Goal: Task Accomplishment & Management: Use online tool/utility

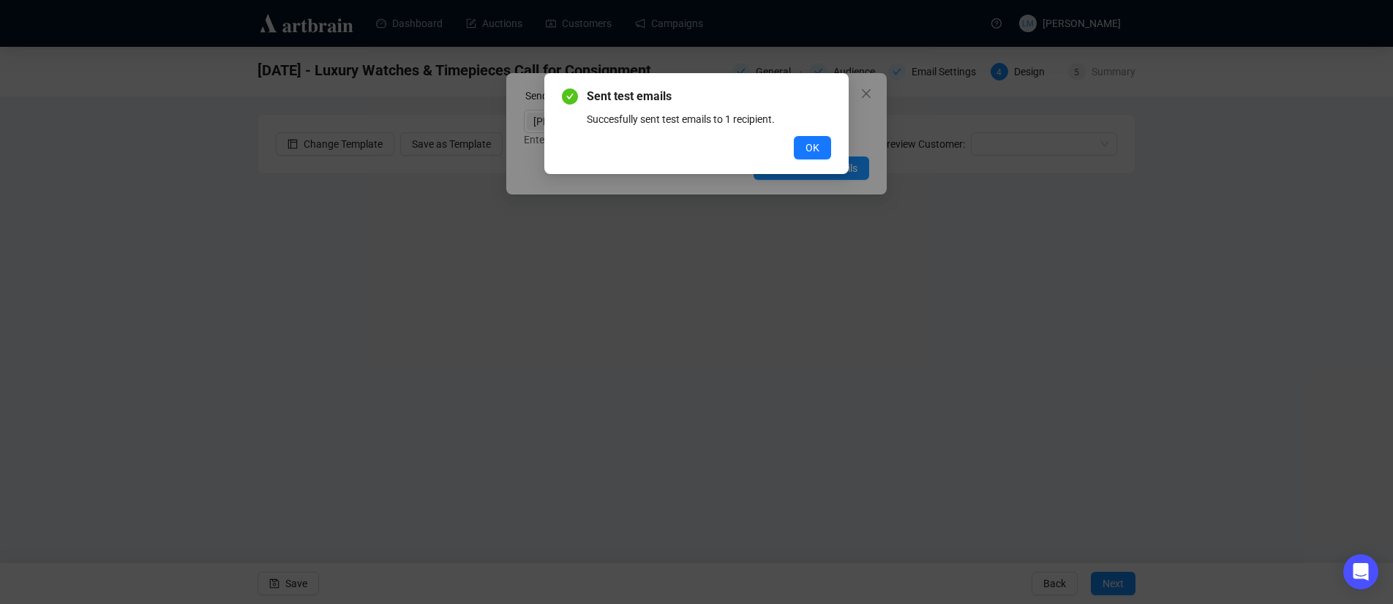
drag, startPoint x: 798, startPoint y: 146, endPoint x: 814, endPoint y: 136, distance: 18.7
click at [798, 146] on button "OK" at bounding box center [812, 147] width 37 height 23
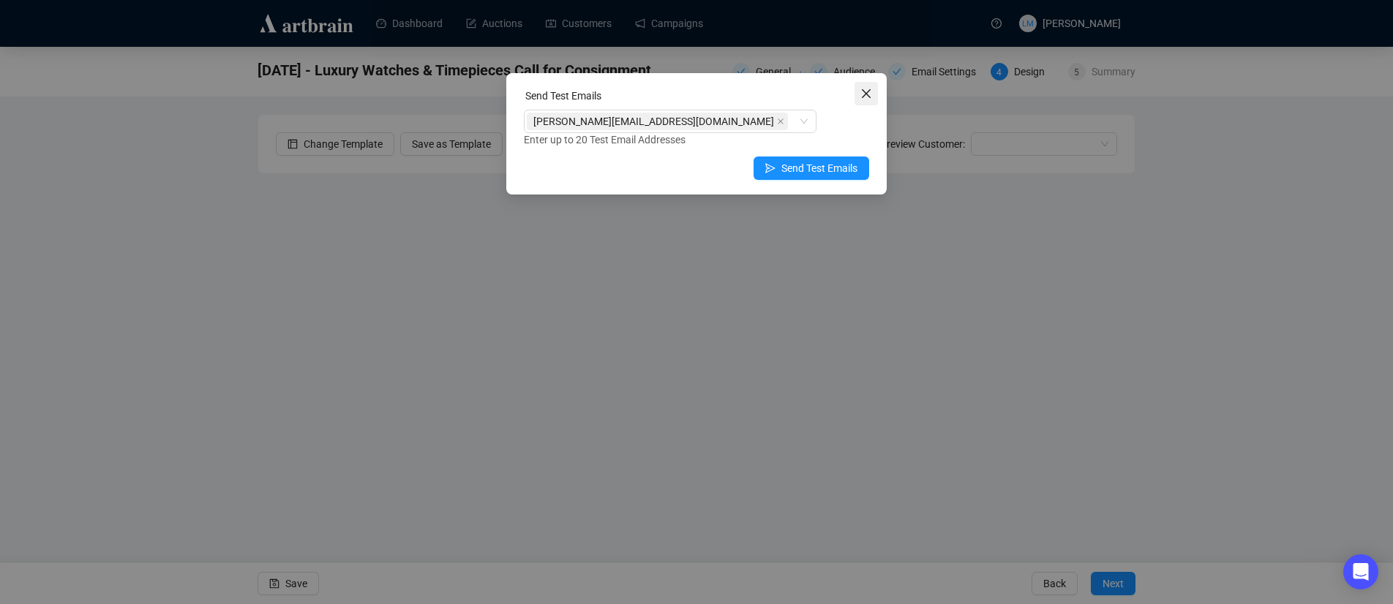
click at [870, 94] on icon "close" at bounding box center [867, 94] width 12 height 12
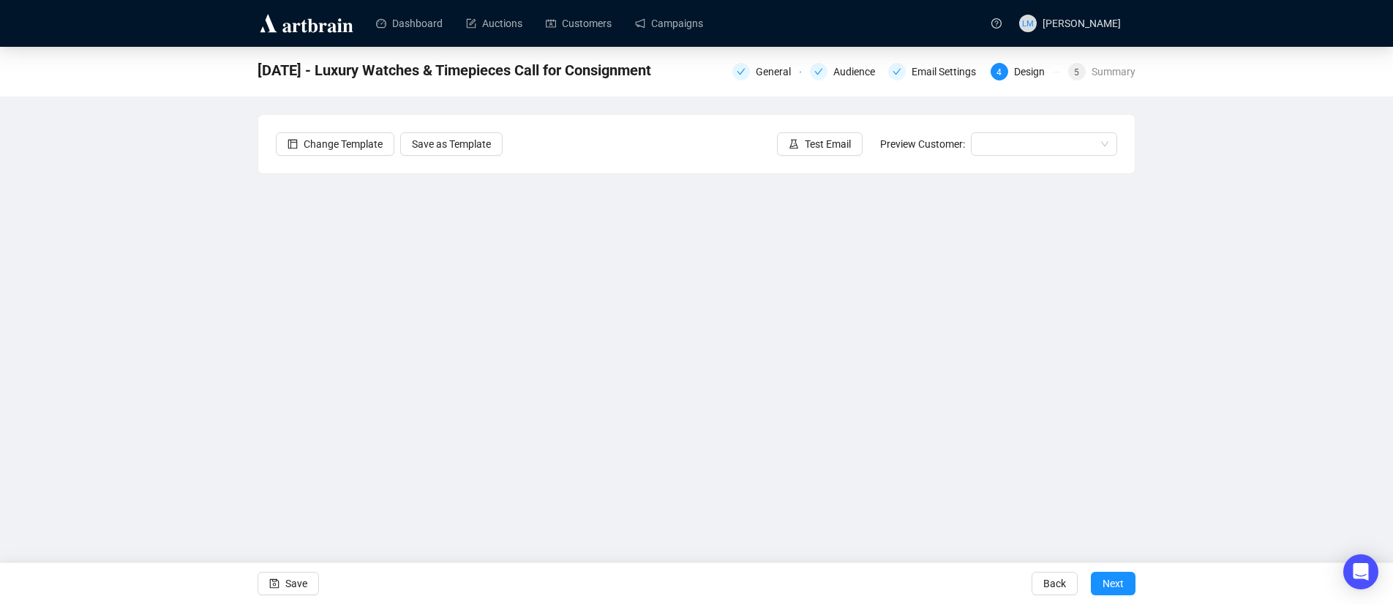
click at [1205, 449] on div "[DATE] - Luxury Watches & Timepieces Call for Consignment General Audience Emai…" at bounding box center [696, 298] width 1393 height 502
click at [171, 420] on div "[DATE] - Luxury Watches & Timepieces Call for Consignment General Audience Emai…" at bounding box center [696, 298] width 1393 height 502
click at [278, 587] on icon "save" at bounding box center [275, 585] width 10 height 10
click at [838, 150] on span "Test Email" at bounding box center [828, 144] width 46 height 16
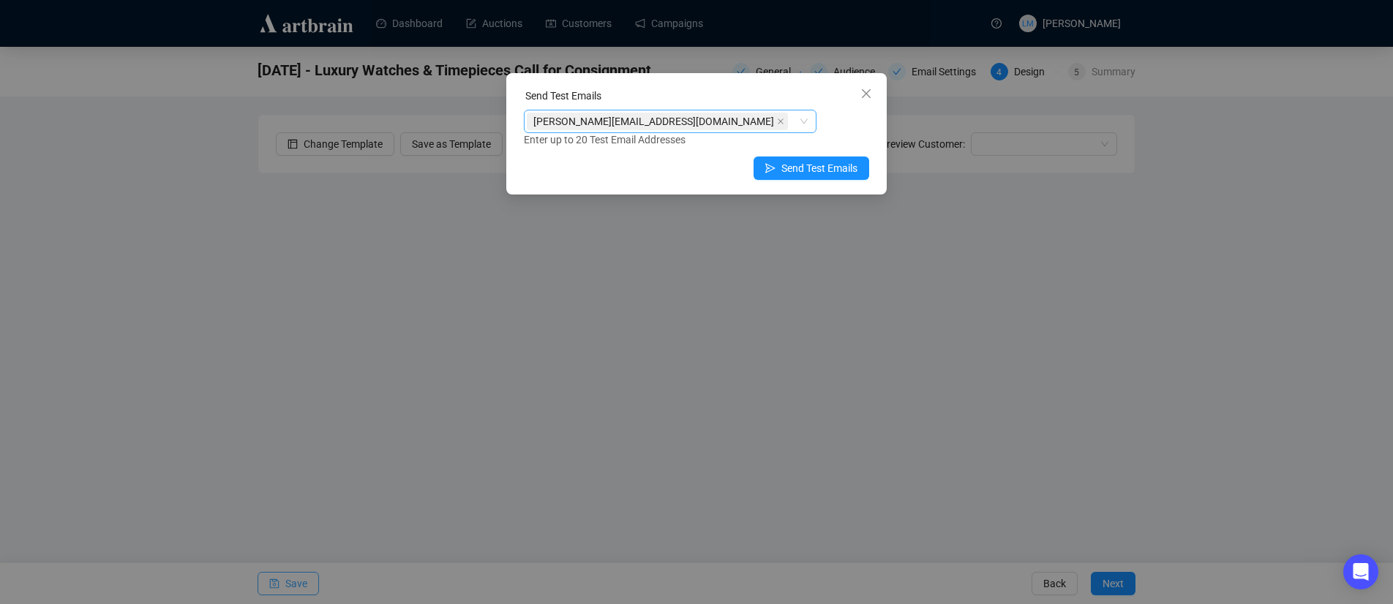
click at [682, 124] on div "[PERSON_NAME][EMAIL_ADDRESS][DOMAIN_NAME]" at bounding box center [662, 121] width 271 height 20
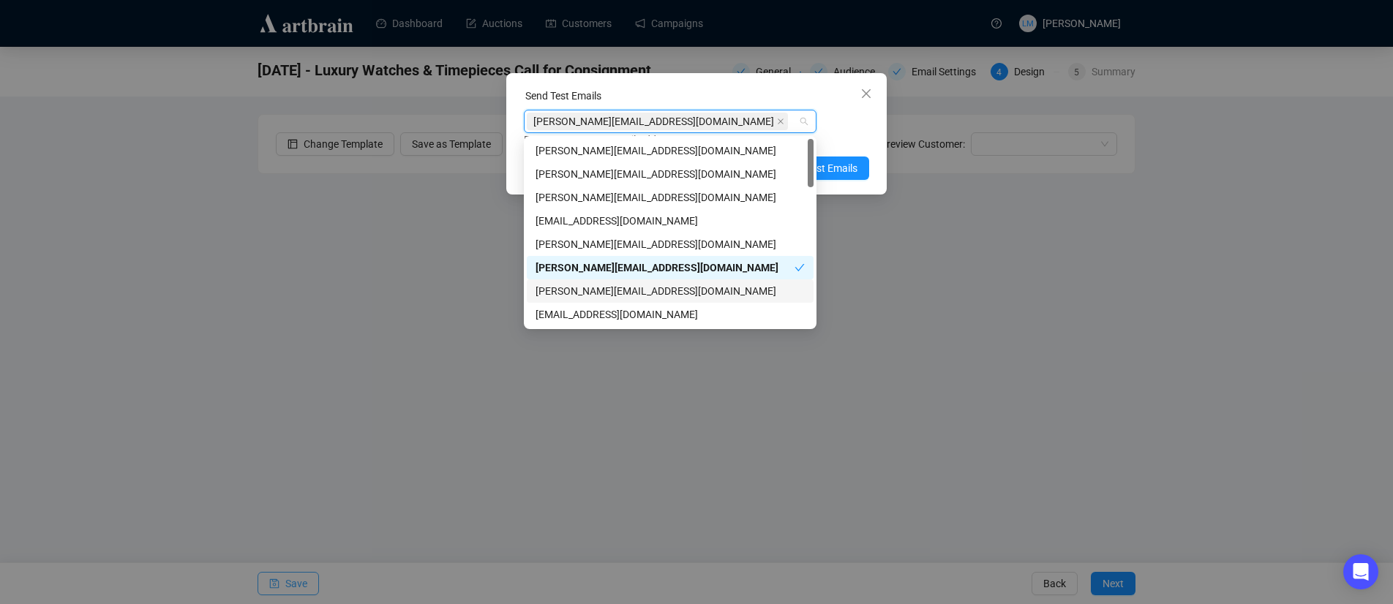
click at [640, 290] on div "[PERSON_NAME][EMAIL_ADDRESS][DOMAIN_NAME]" at bounding box center [670, 291] width 269 height 16
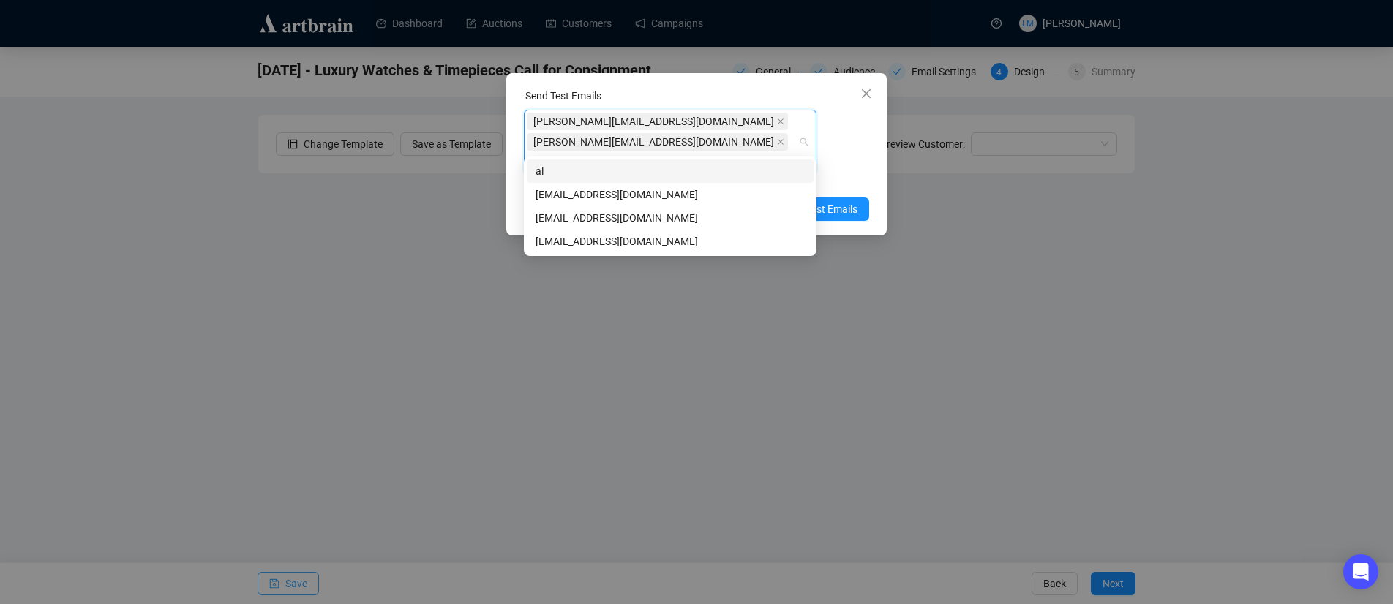
type input "all"
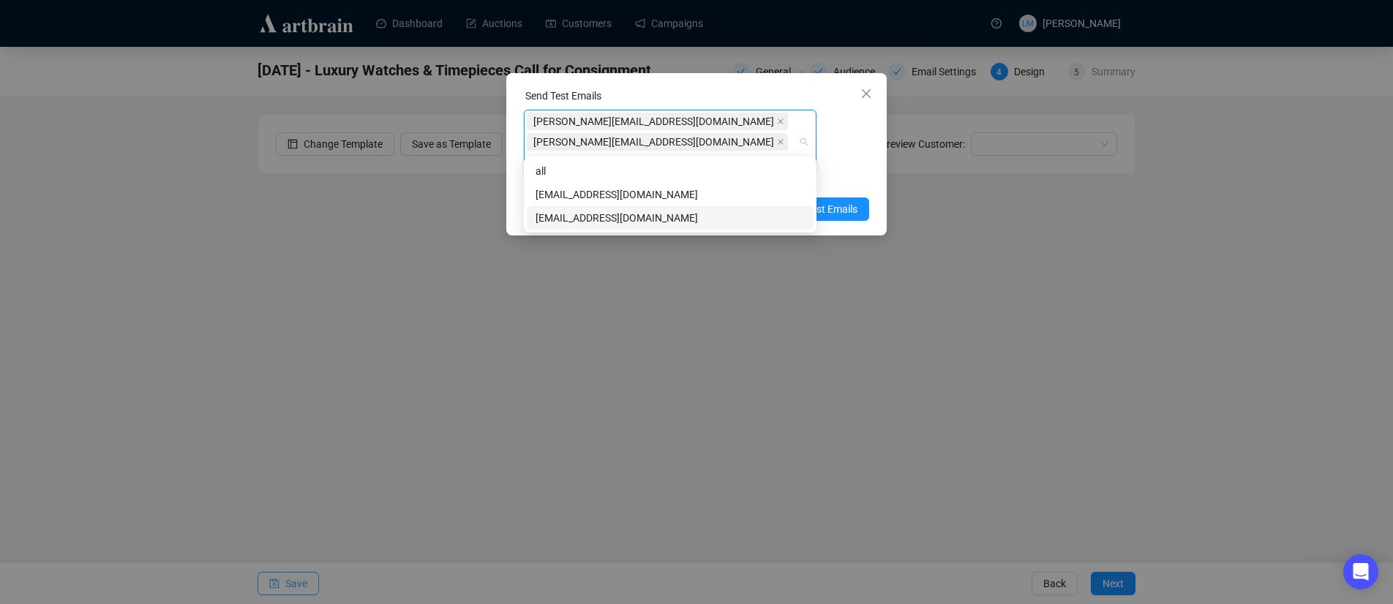
click at [617, 222] on div "[EMAIL_ADDRESS][DOMAIN_NAME]" at bounding box center [670, 218] width 269 height 16
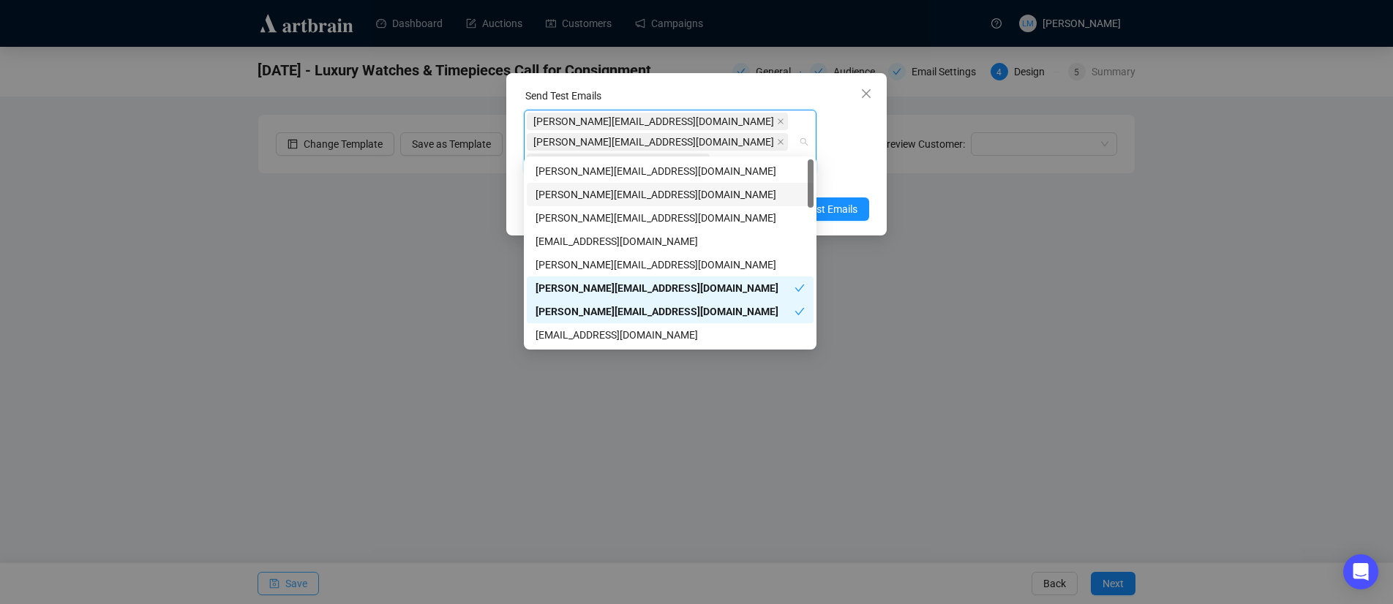
click at [854, 173] on div "Enter up to 20 Test Email Addresses" at bounding box center [696, 181] width 345 height 17
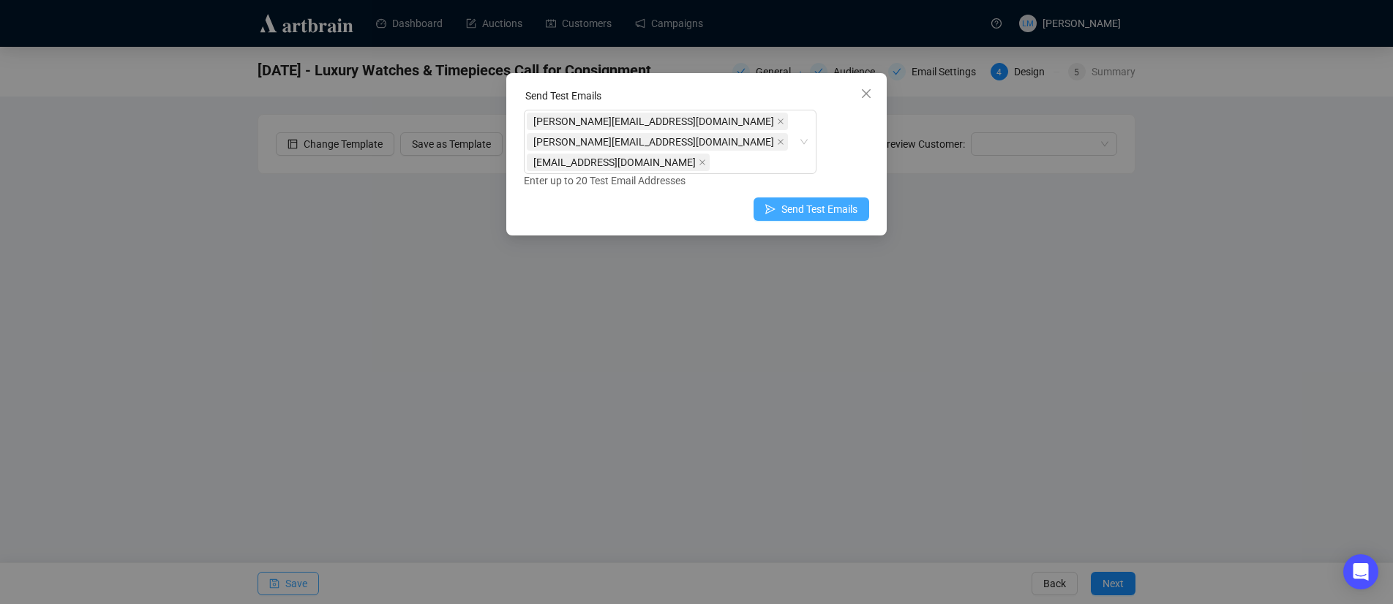
click at [838, 201] on span "Send Test Emails" at bounding box center [820, 209] width 76 height 16
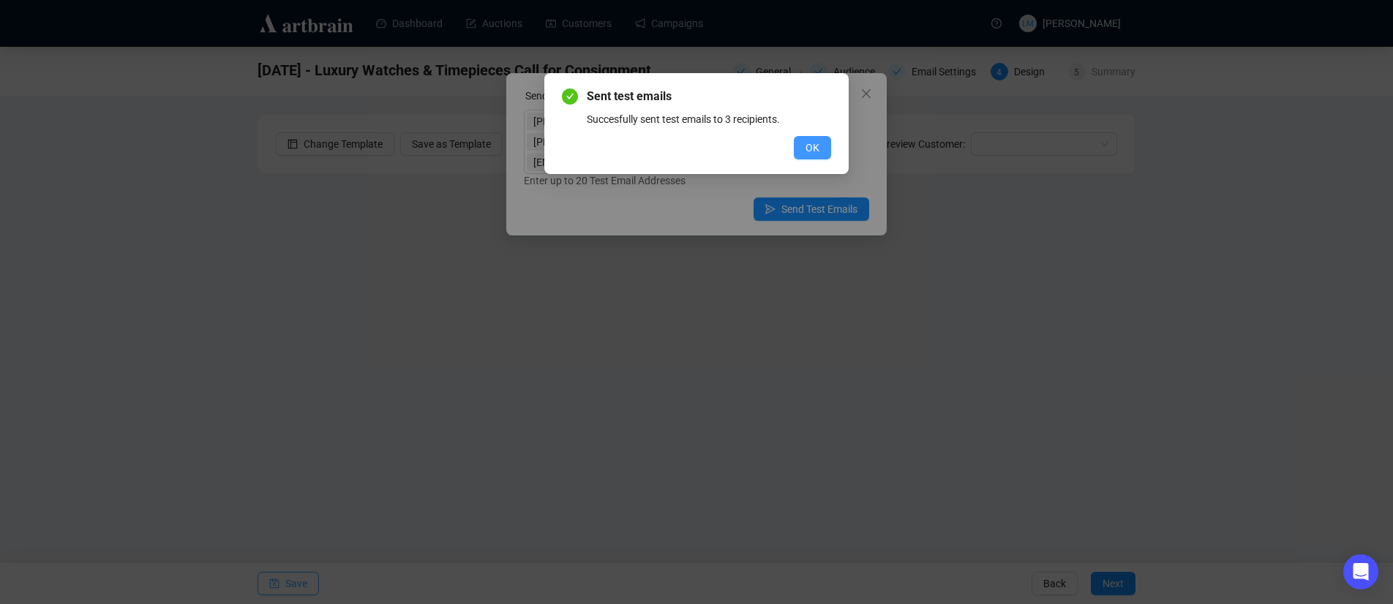
click at [812, 146] on span "OK" at bounding box center [813, 148] width 14 height 16
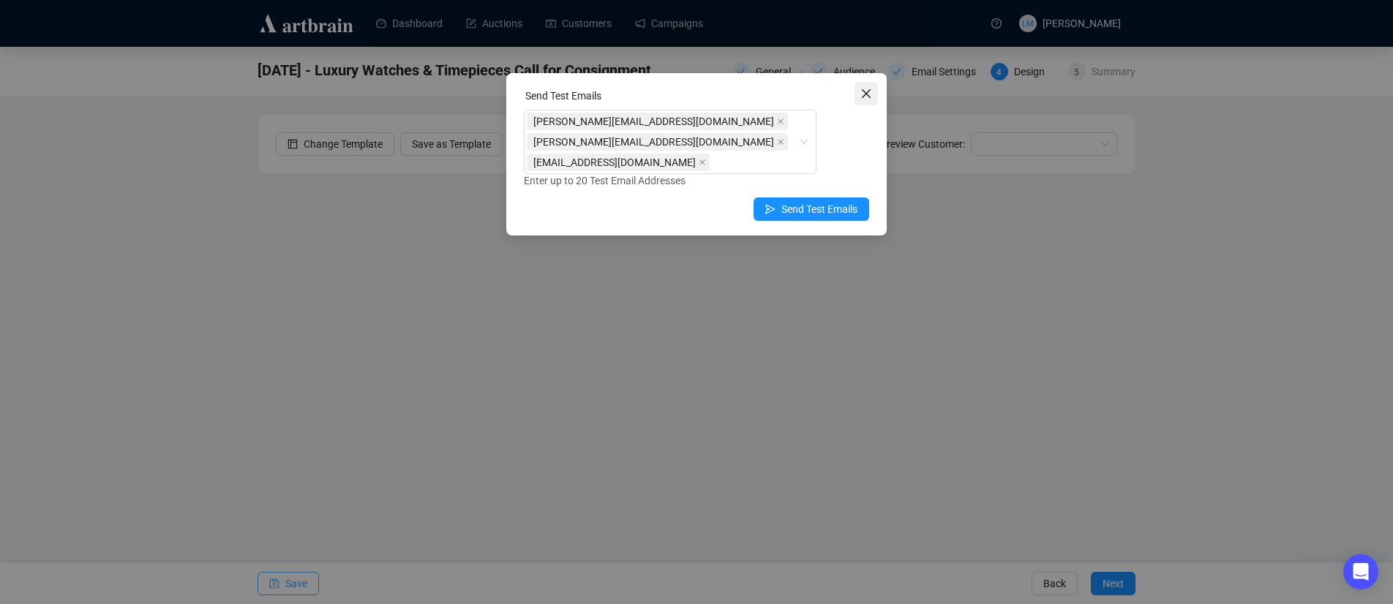
click at [863, 93] on icon "close" at bounding box center [867, 94] width 12 height 12
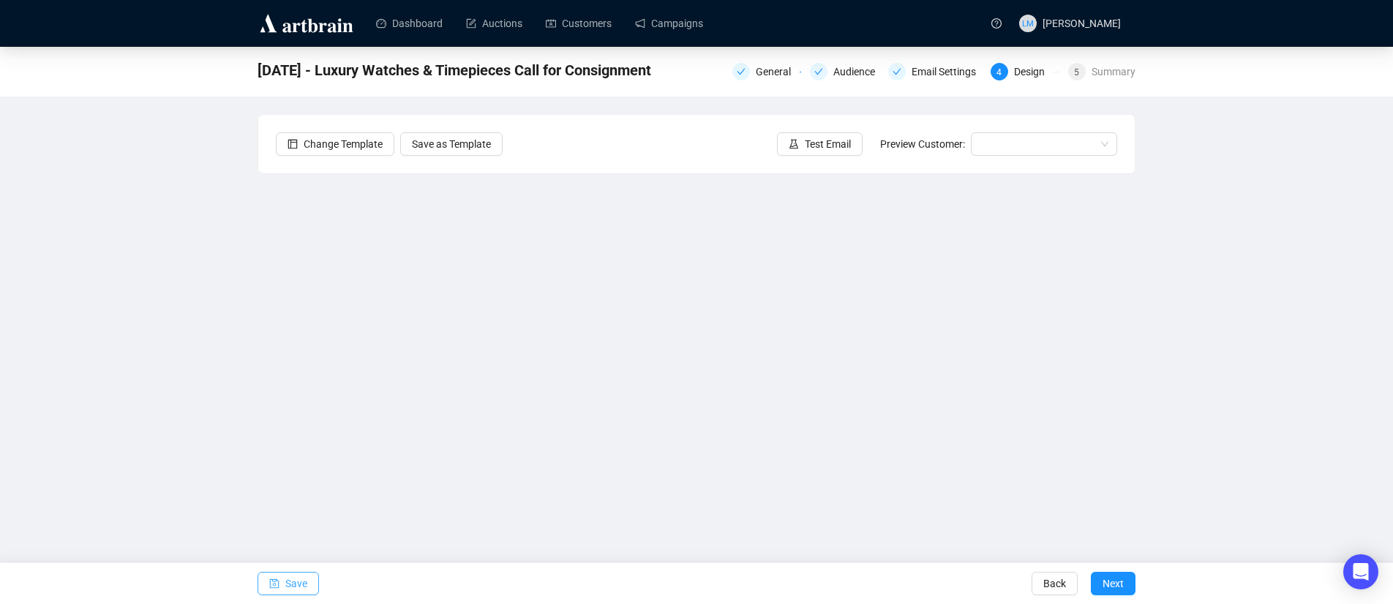
click at [1239, 173] on div "[DATE] - Luxury Watches & Timepieces Call for Consignment General Audience Emai…" at bounding box center [696, 298] width 1393 height 502
